Goal: Task Accomplishment & Management: Use online tool/utility

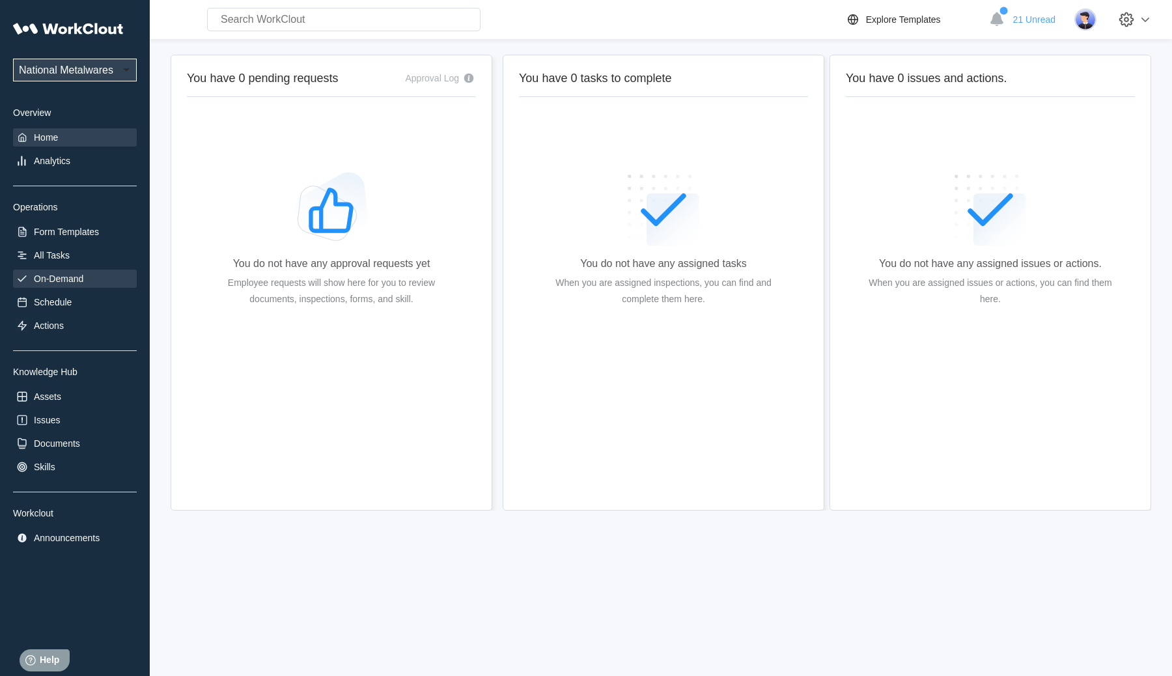
click at [49, 274] on div "On-Demand" at bounding box center [58, 278] width 49 height 10
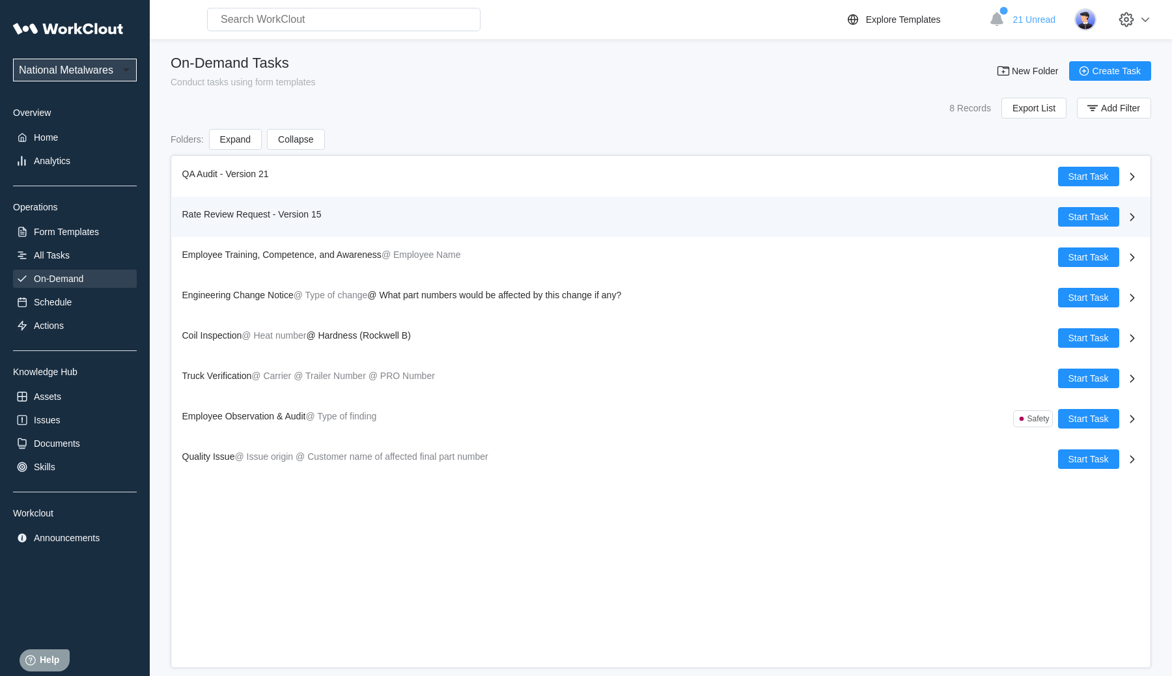
click at [526, 225] on div "Rate Review Request - Version 15" at bounding box center [620, 217] width 876 height 20
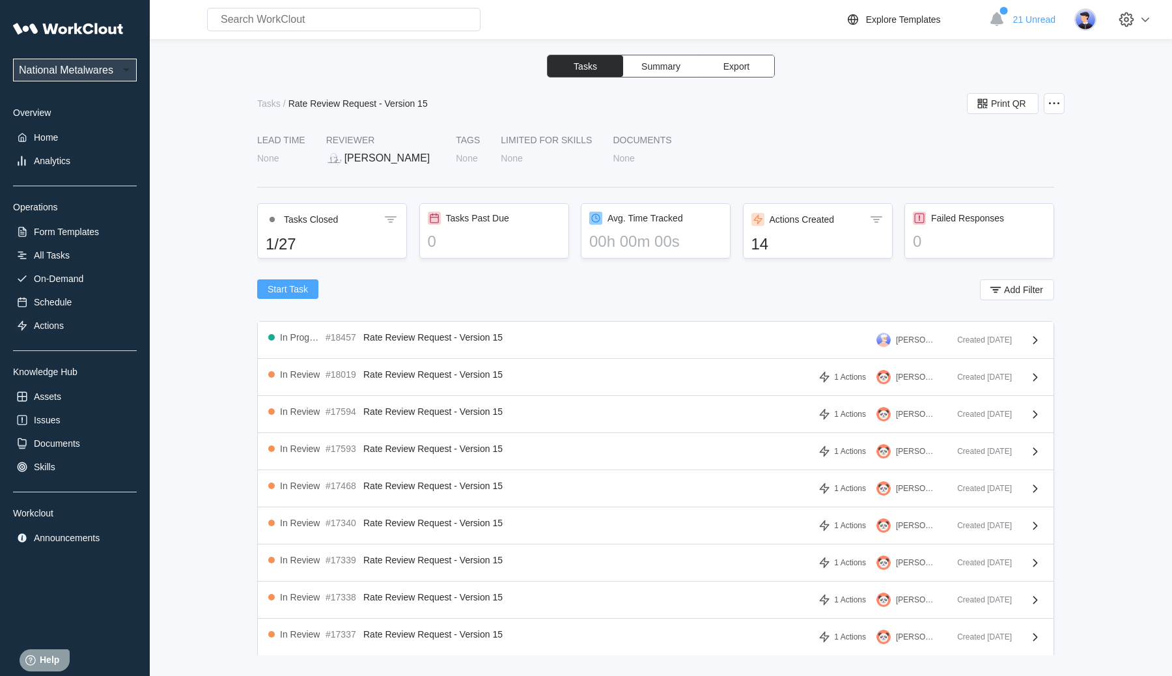
click at [280, 289] on span "Start Task" at bounding box center [288, 289] width 40 height 9
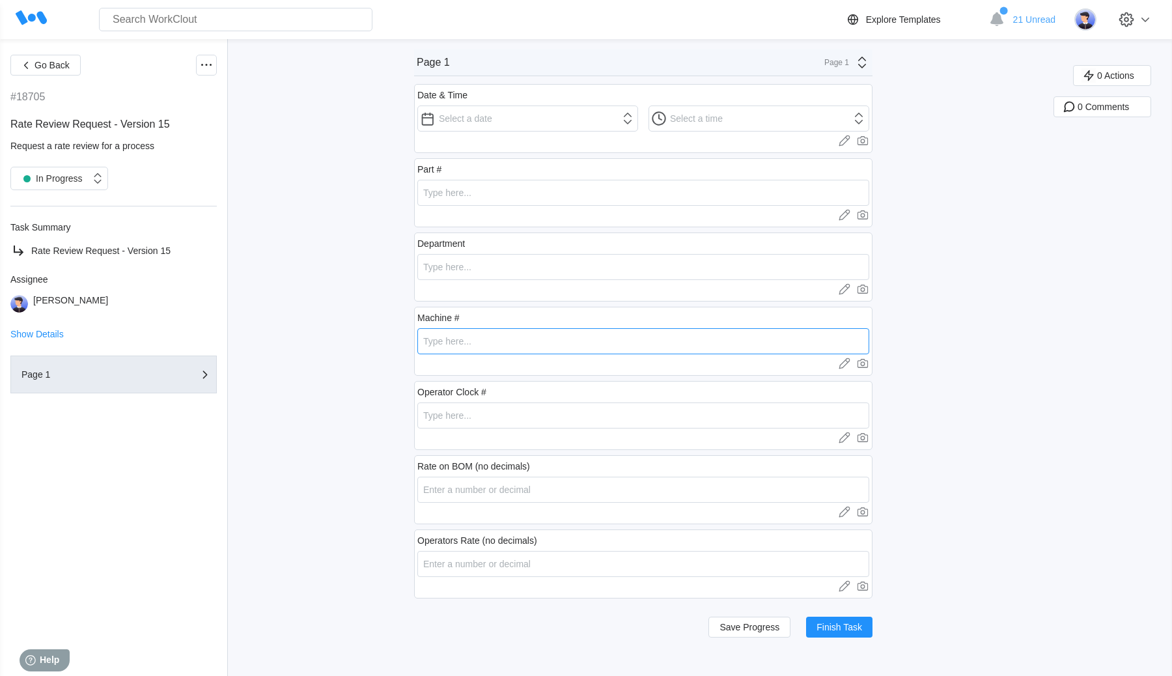
click at [503, 349] on input "text" at bounding box center [643, 341] width 452 height 26
type input "5"
click at [451, 415] on input "text" at bounding box center [643, 415] width 452 height 26
type input "6"
click at [855, 619] on button "Finish Task" at bounding box center [839, 627] width 66 height 21
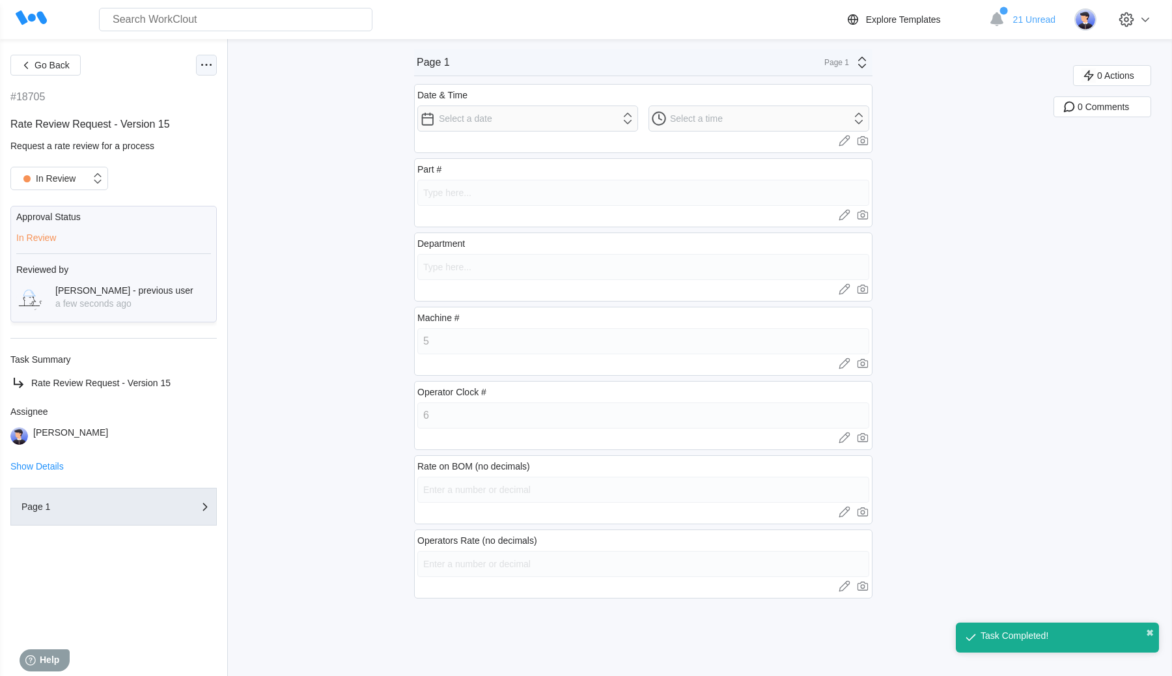
click at [212, 69] on icon at bounding box center [207, 65] width 16 height 16
click at [150, 218] on div "Delete Task" at bounding box center [137, 222] width 48 height 10
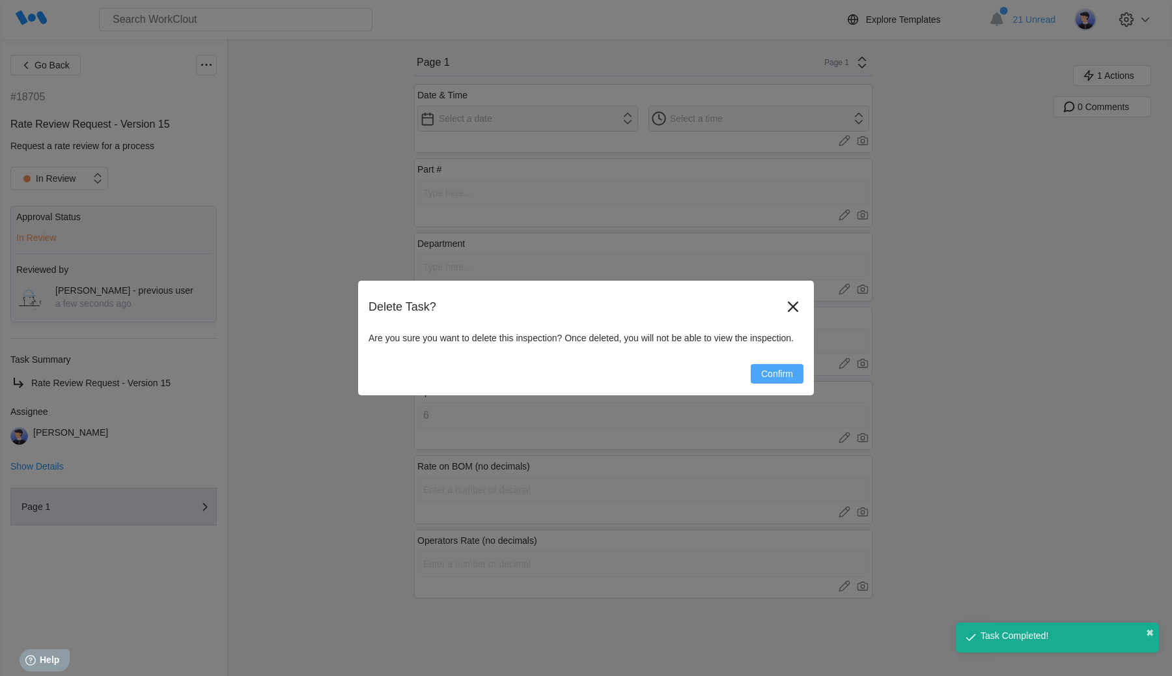
click at [783, 375] on span "Confirm" at bounding box center [777, 373] width 32 height 9
